Goal: Navigation & Orientation: Find specific page/section

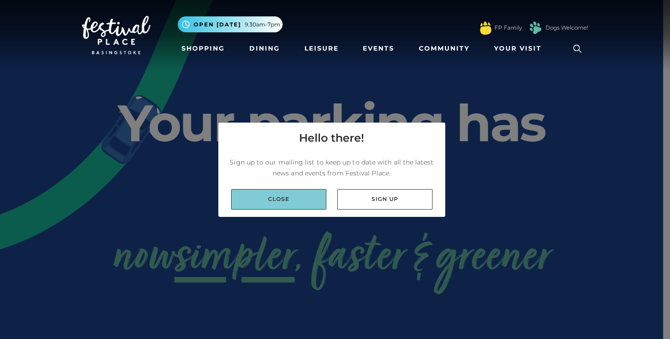
click at [294, 192] on link "Close" at bounding box center [278, 199] width 95 height 21
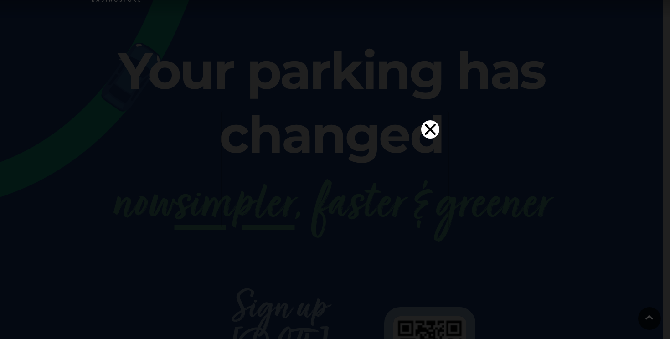
click at [427, 111] on video "Your browser does not support the video tag." at bounding box center [334, 167] width 227 height 113
click at [429, 120] on icon "Close" at bounding box center [430, 129] width 18 height 18
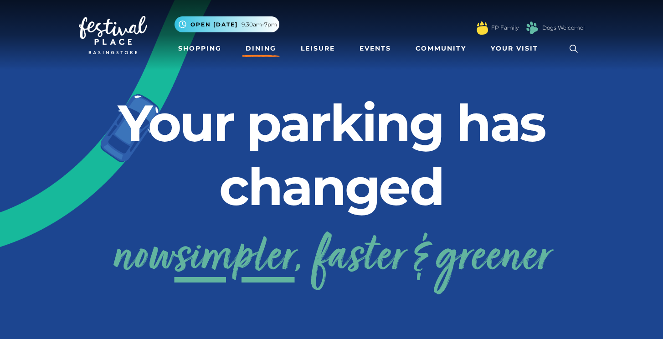
click at [254, 50] on link "Dining" at bounding box center [261, 48] width 38 height 17
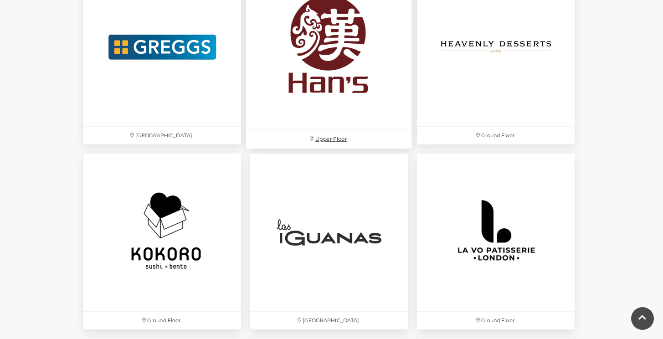
scroll to position [1934, 0]
